Goal: Information Seeking & Learning: Find specific fact

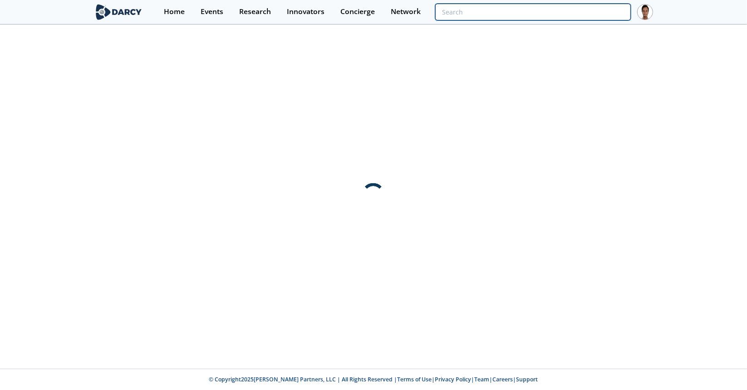
click at [605, 11] on input "search" at bounding box center [533, 12] width 196 height 17
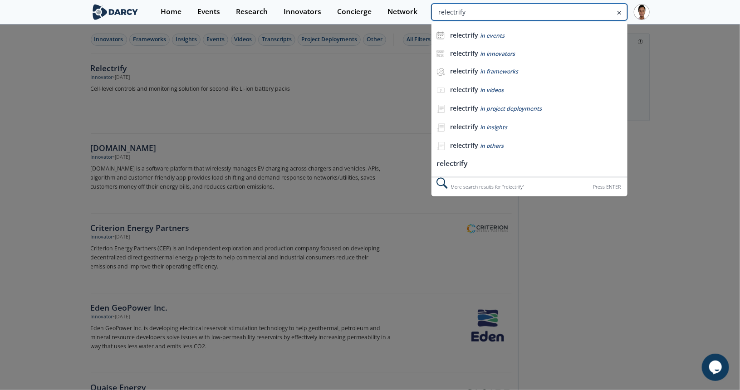
drag, startPoint x: 580, startPoint y: 12, endPoint x: 501, endPoint y: 13, distance: 78.5
click at [501, 13] on div "relectrify relectrify in events relectrify in innovators relectrify in framewor…" at bounding box center [530, 12] width 196 height 17
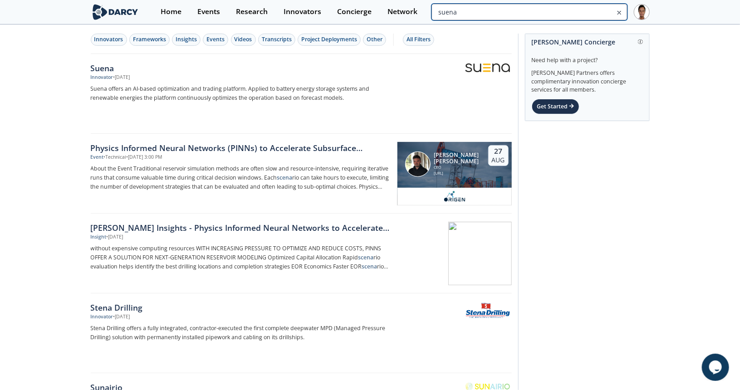
click at [596, 6] on input "suena" at bounding box center [530, 12] width 196 height 17
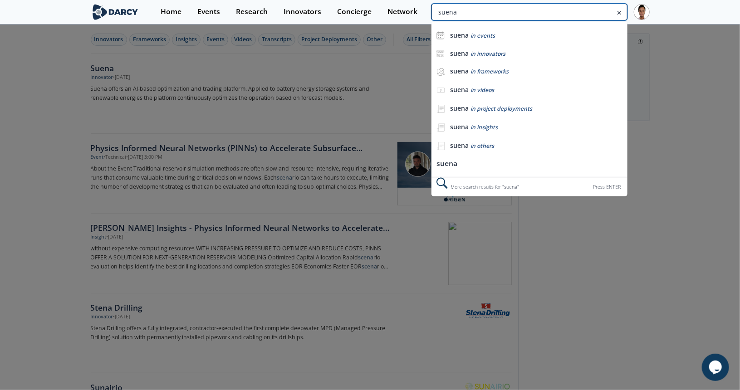
drag, startPoint x: 332, startPoint y: 37, endPoint x: 295, endPoint y: 40, distance: 37.3
click at [295, 40] on body "Home Events Research Innovators Concierge Network suena suena in events suena i…" at bounding box center [370, 195] width 740 height 390
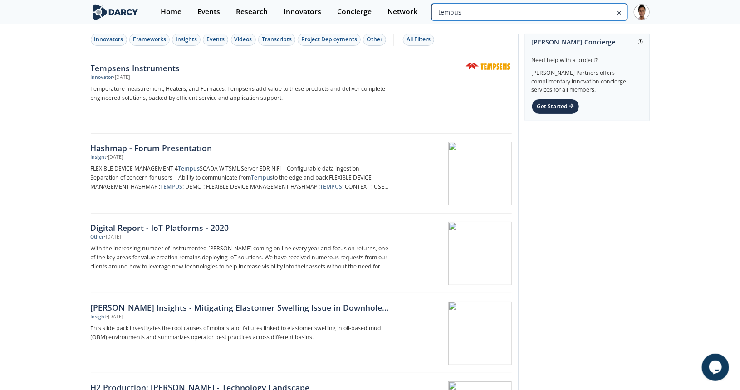
click at [569, 12] on input "tempus" at bounding box center [530, 12] width 196 height 17
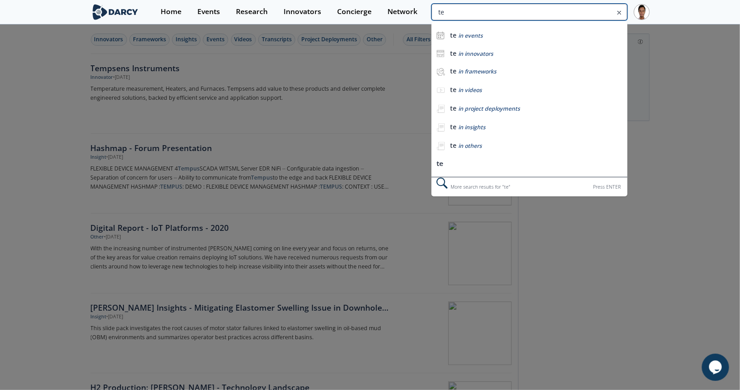
type input "t"
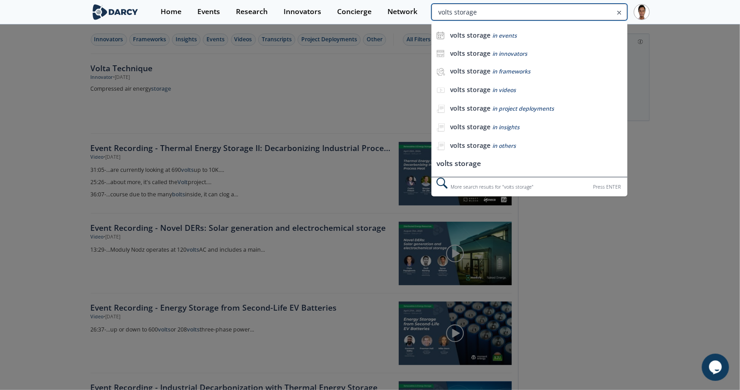
click at [570, 12] on input "volts storage" at bounding box center [530, 12] width 196 height 17
type input "voltstorage"
